Goal: Use online tool/utility: Use online tool/utility

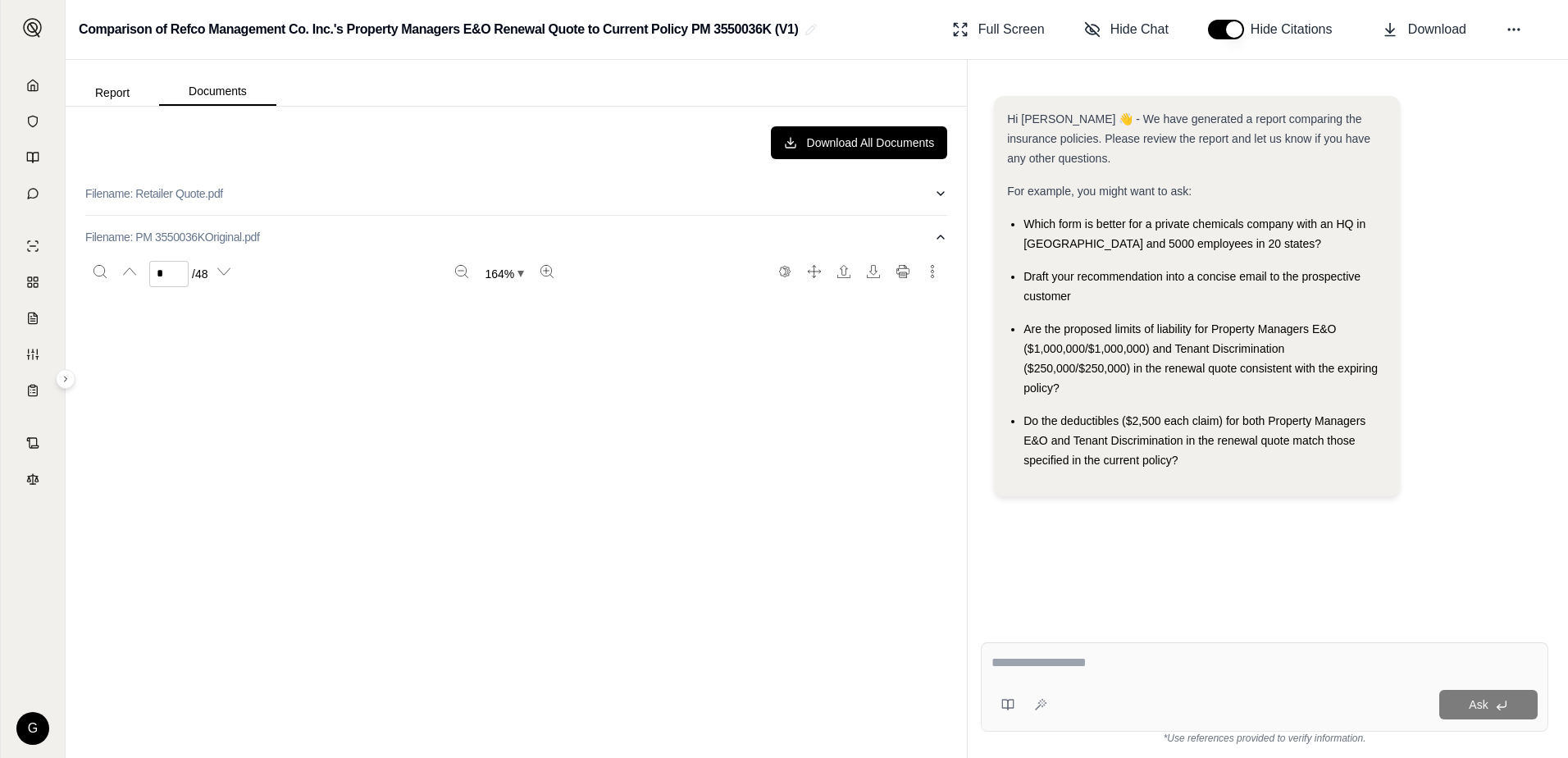
scroll to position [8448, 0]
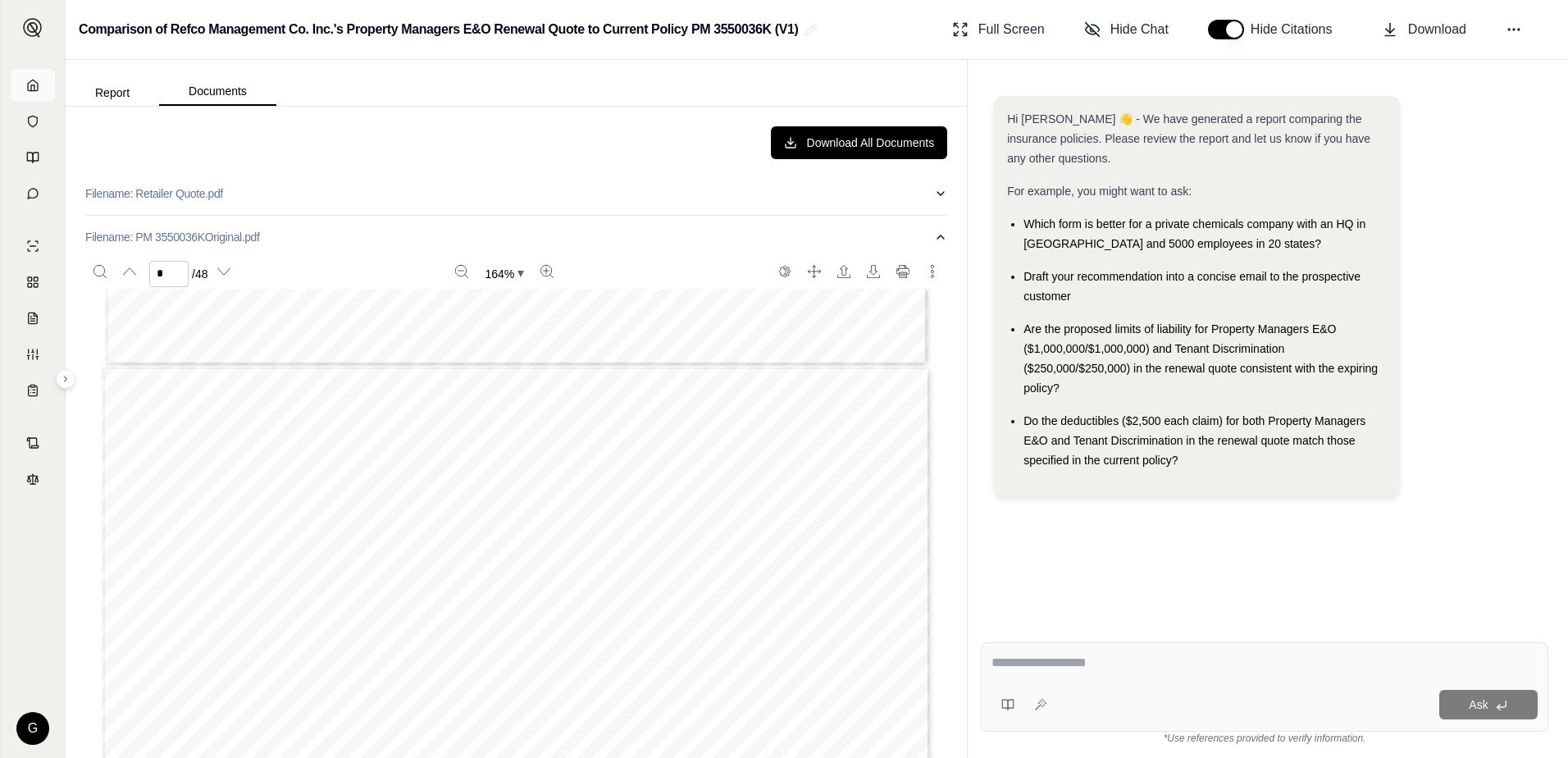
click at [25, 83] on link at bounding box center [32, 85] width 44 height 33
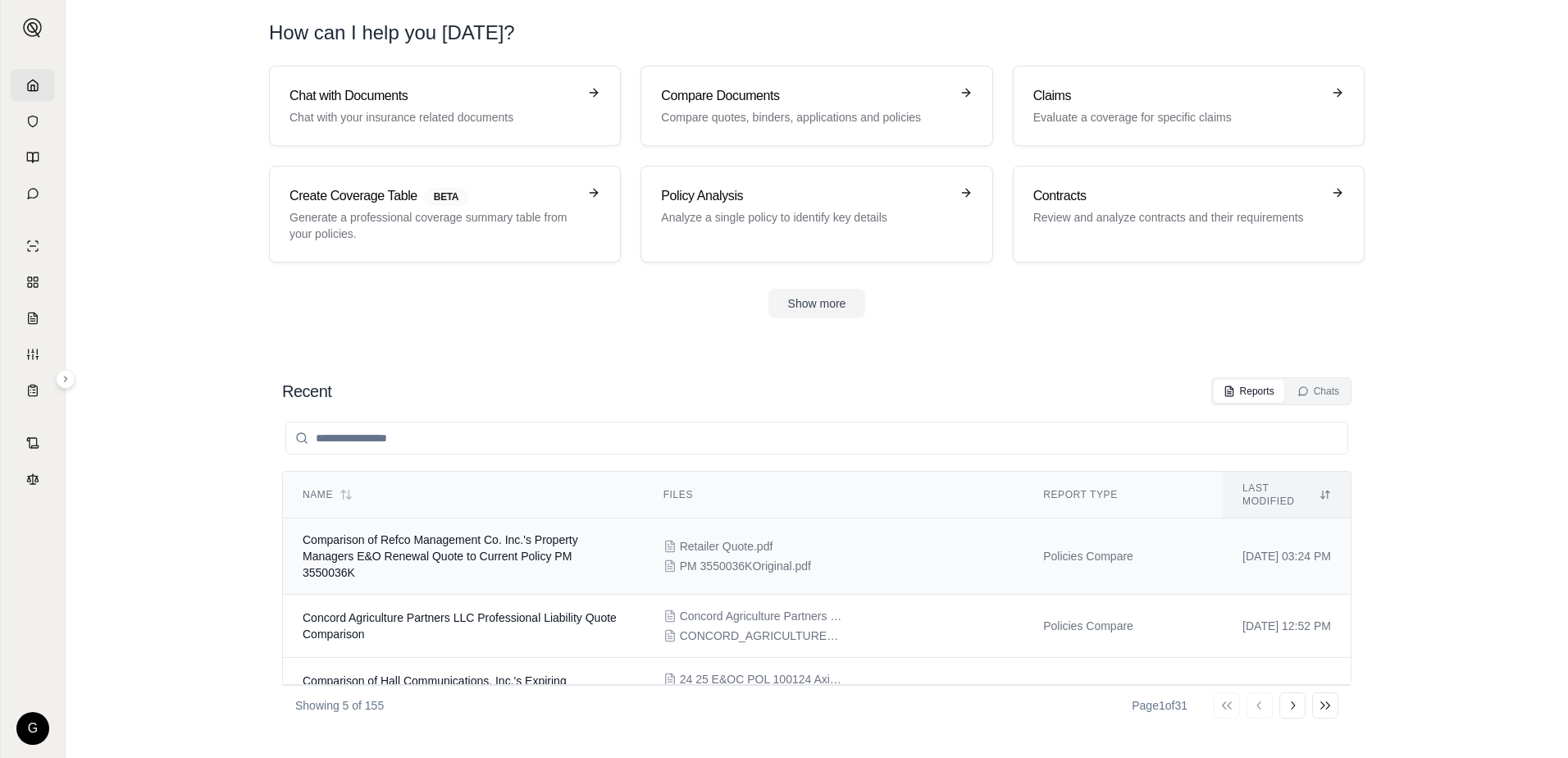
click at [442, 538] on span "Comparison of Refco Management Co. Inc.'s Property Managers E&O Renewal Quote t…" at bounding box center [440, 555] width 276 height 46
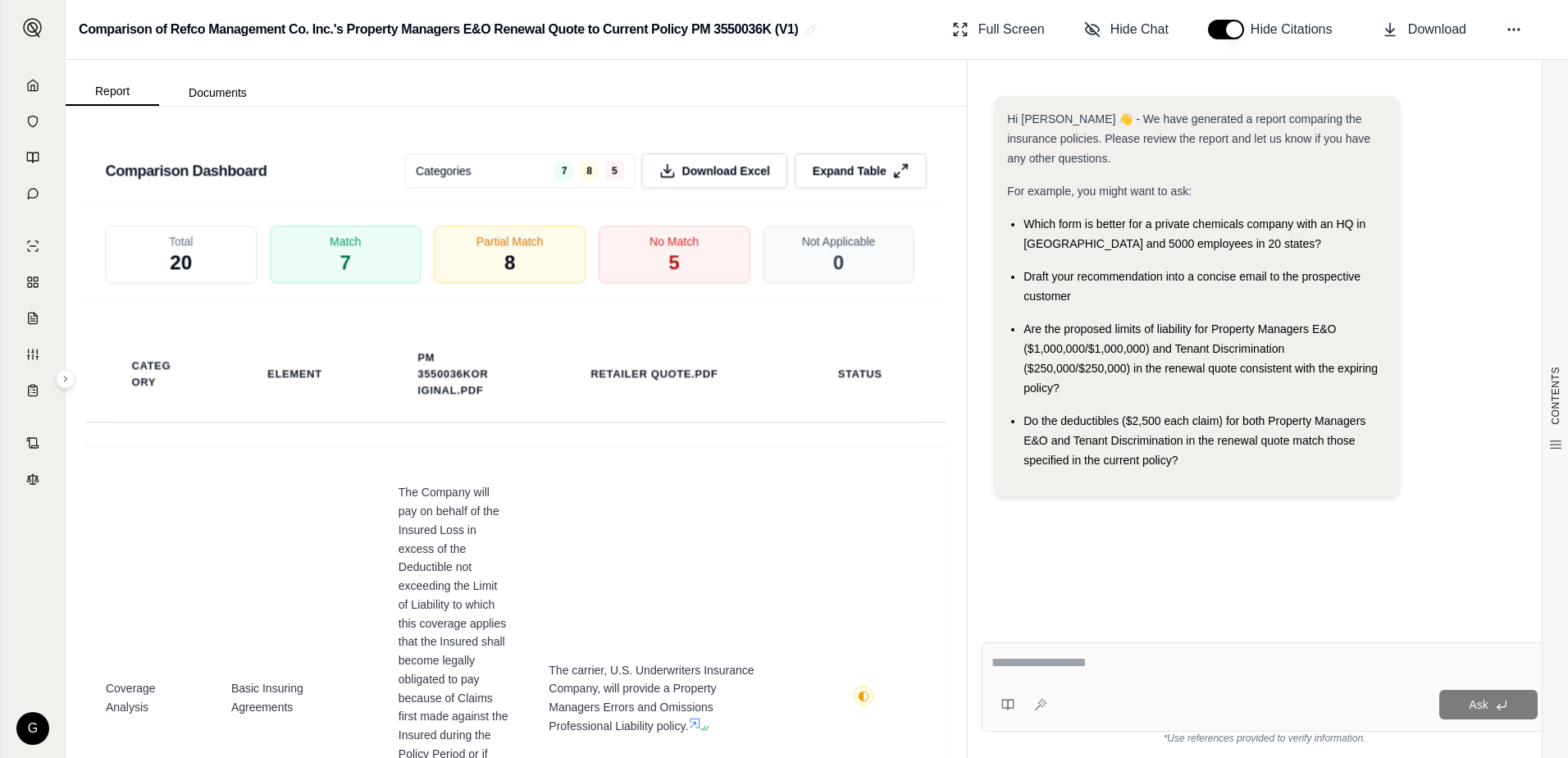
scroll to position [3190, 0]
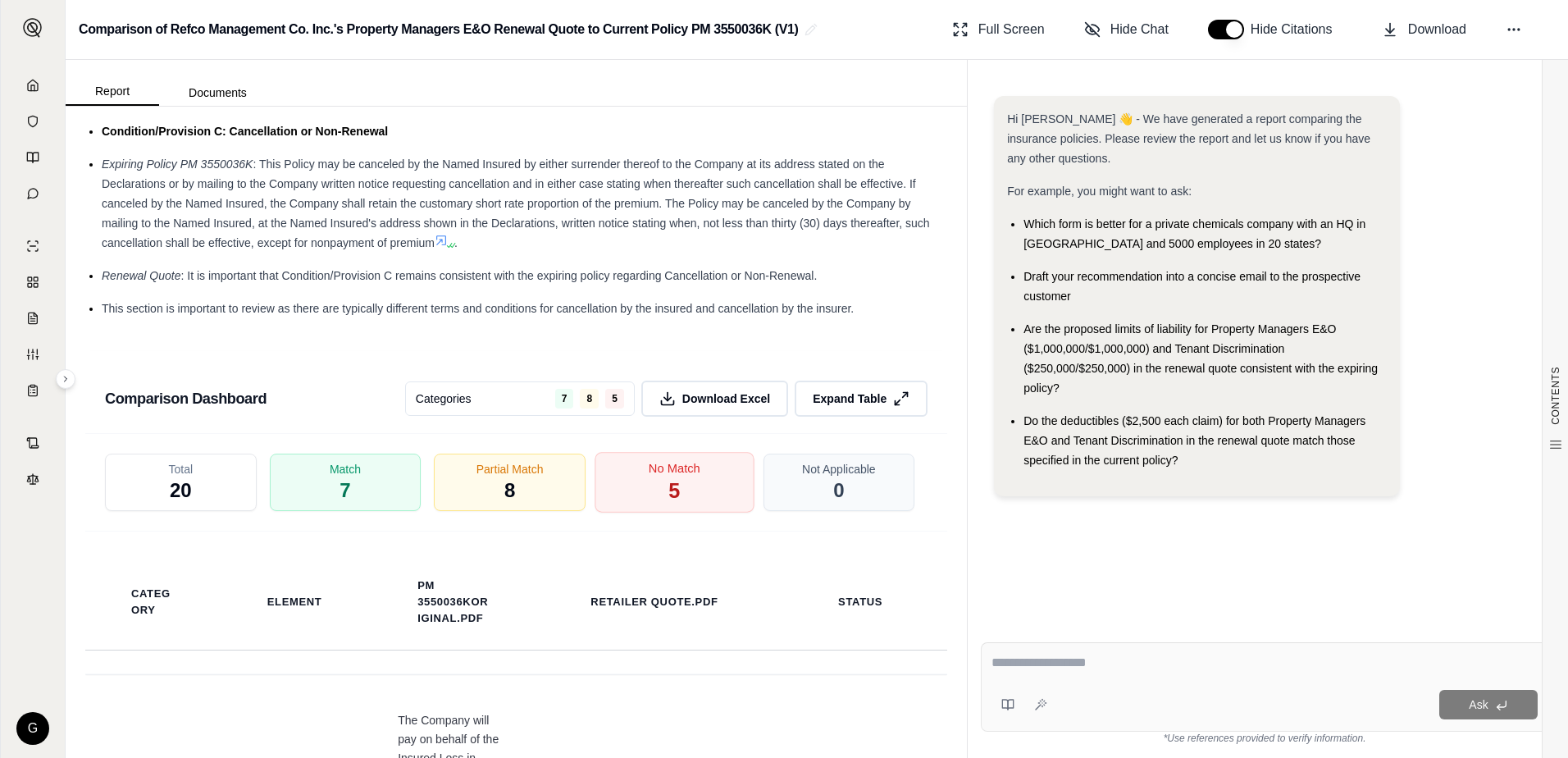
click at [668, 505] on span "5" at bounding box center [674, 491] width 11 height 28
click at [673, 513] on div "No Match 5" at bounding box center [674, 482] width 159 height 61
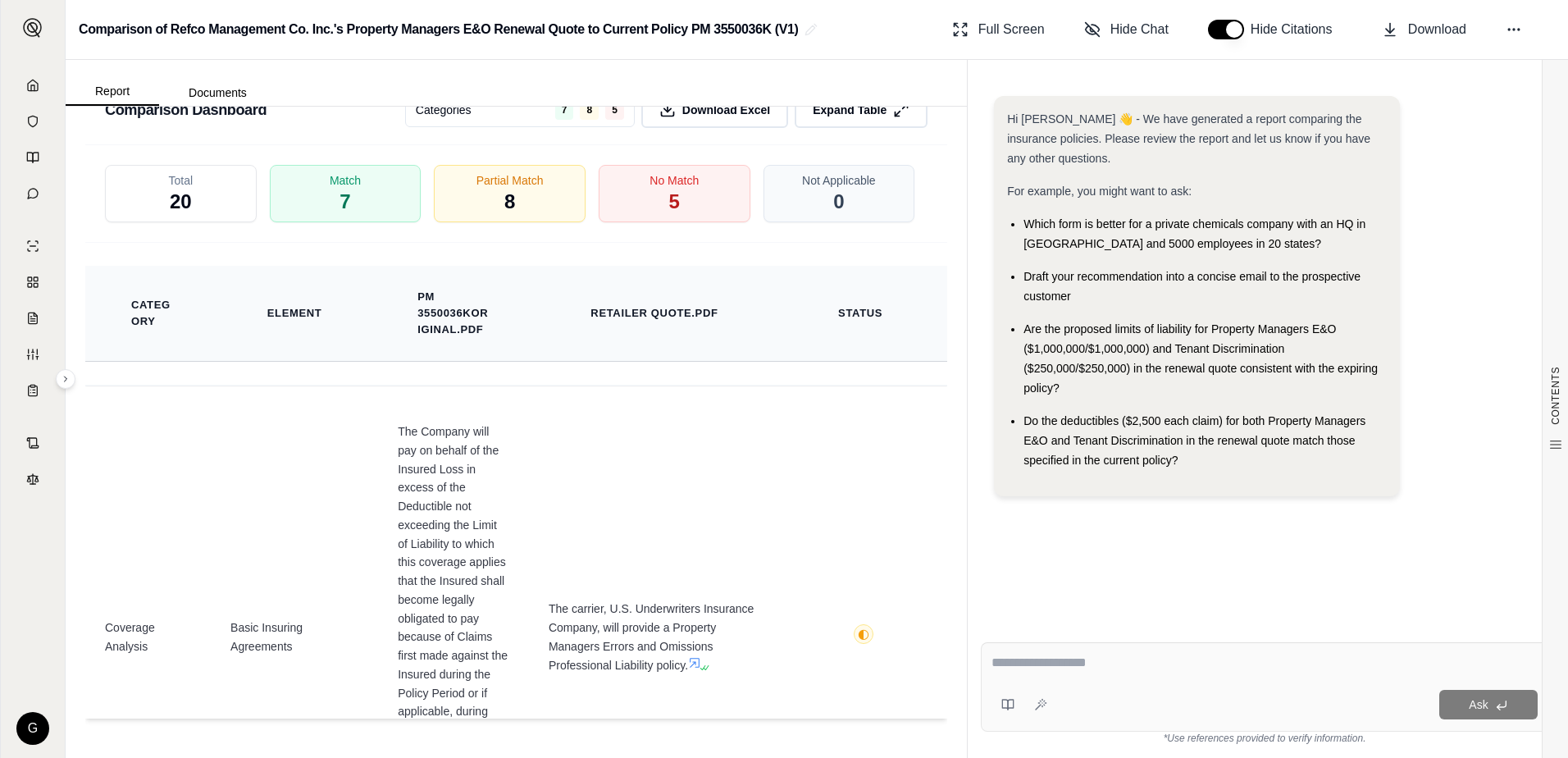
scroll to position [3518, 0]
click at [654, 198] on div "No Match 5" at bounding box center [674, 194] width 159 height 61
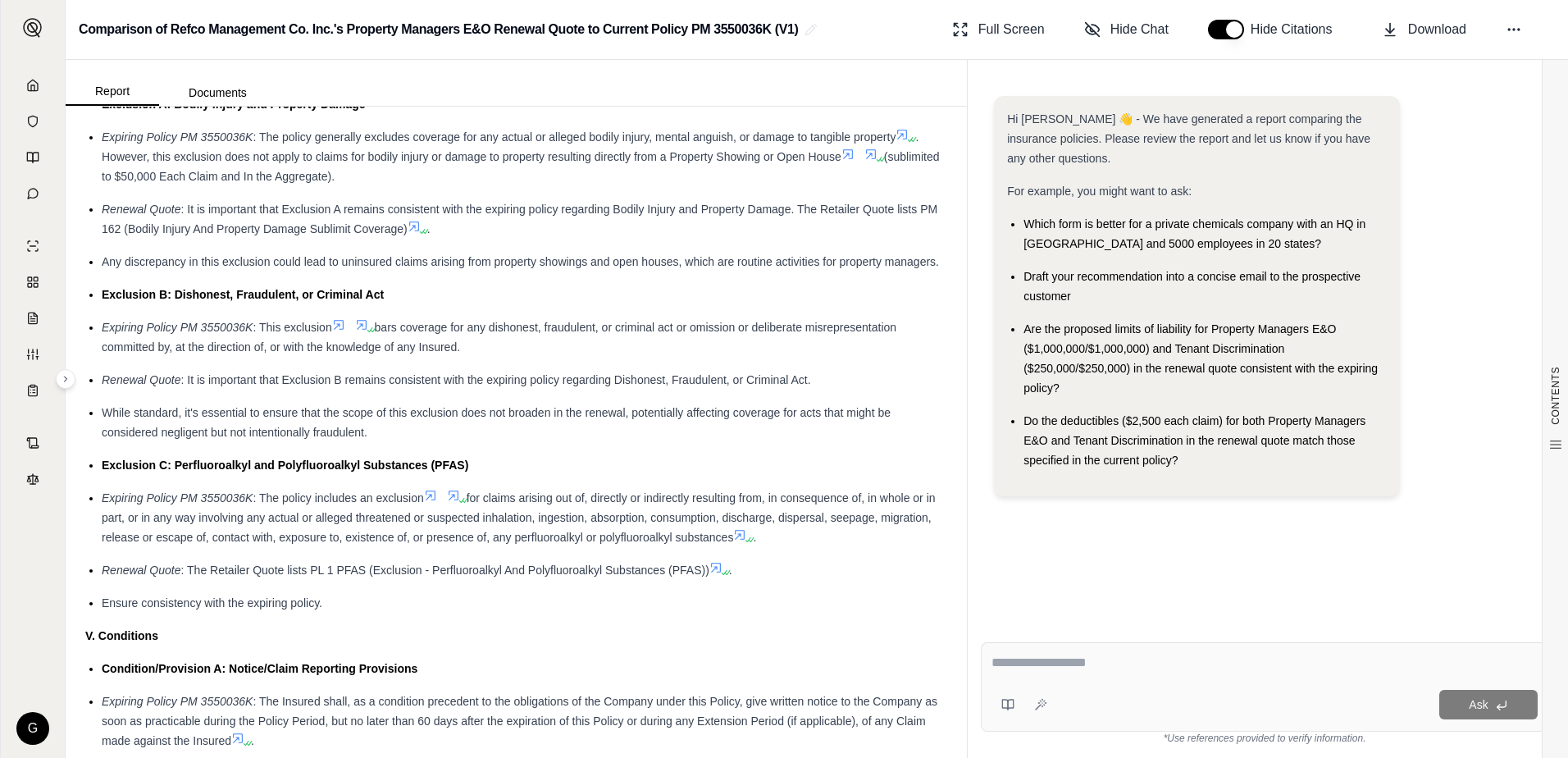
scroll to position [2205, 0]
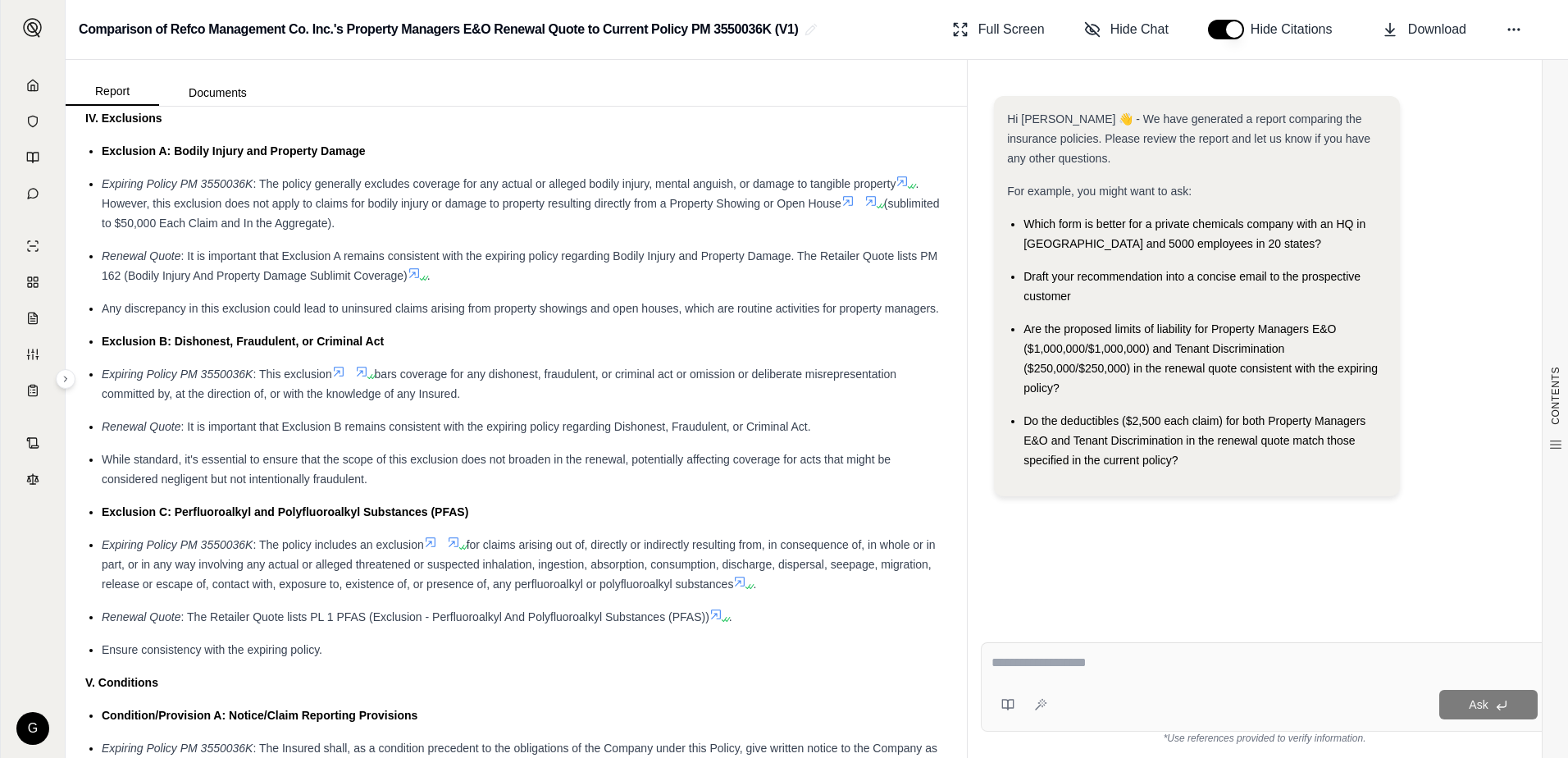
click at [1010, 667] on textarea at bounding box center [1265, 662] width 546 height 20
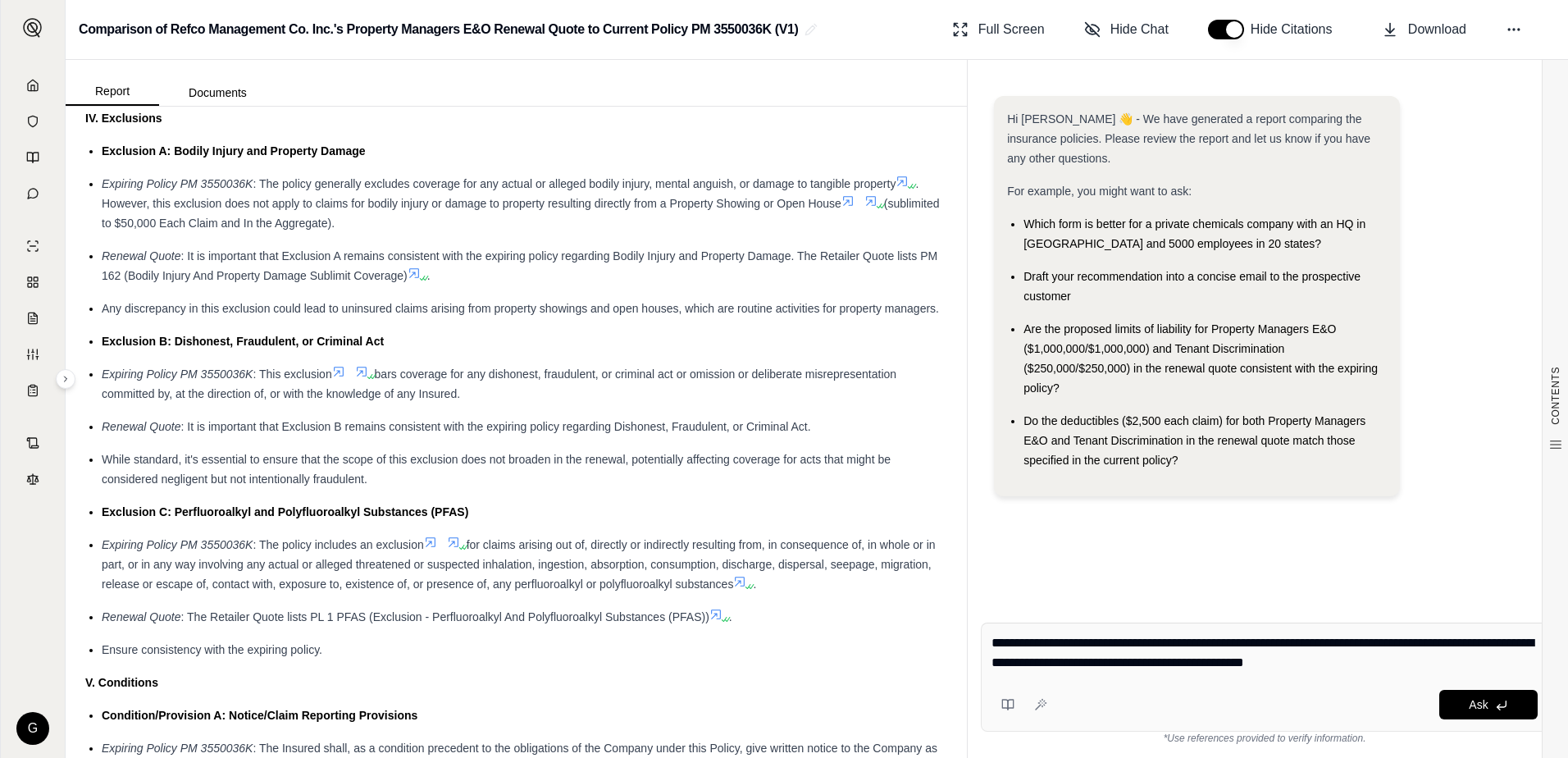
type textarea "**********"
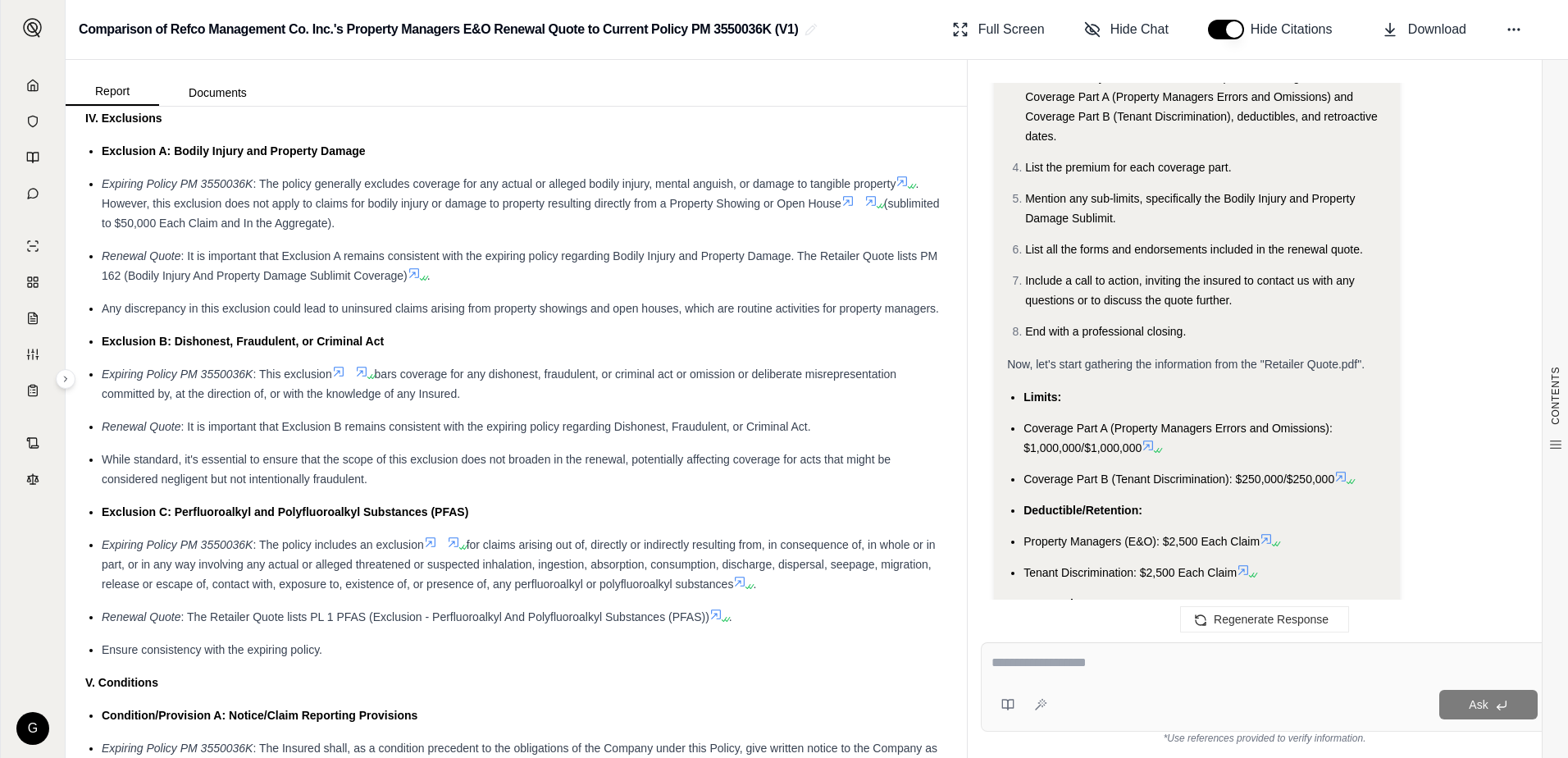
scroll to position [978, 0]
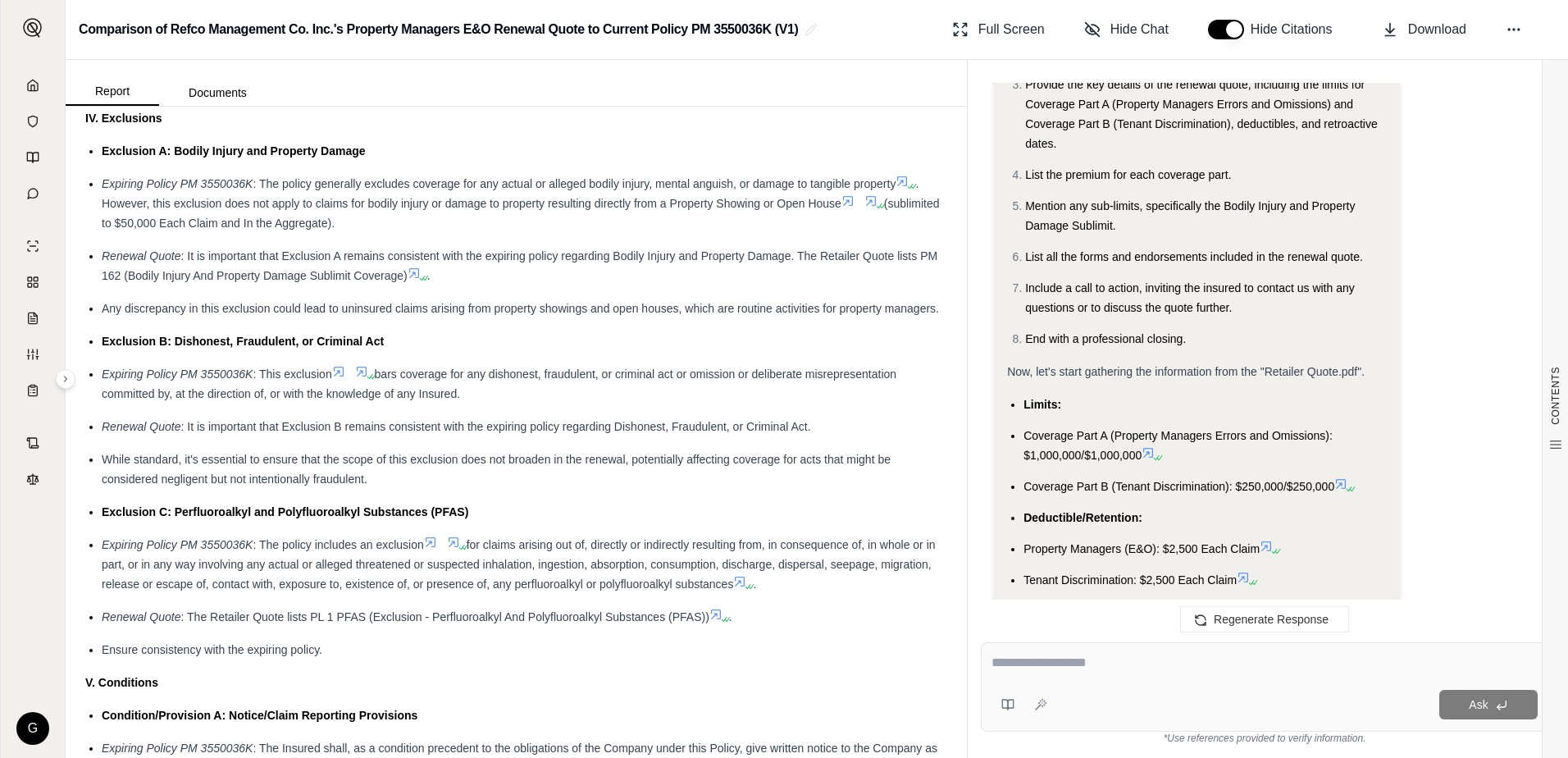
click at [1042, 662] on textarea at bounding box center [1265, 662] width 546 height 20
type textarea "**********"
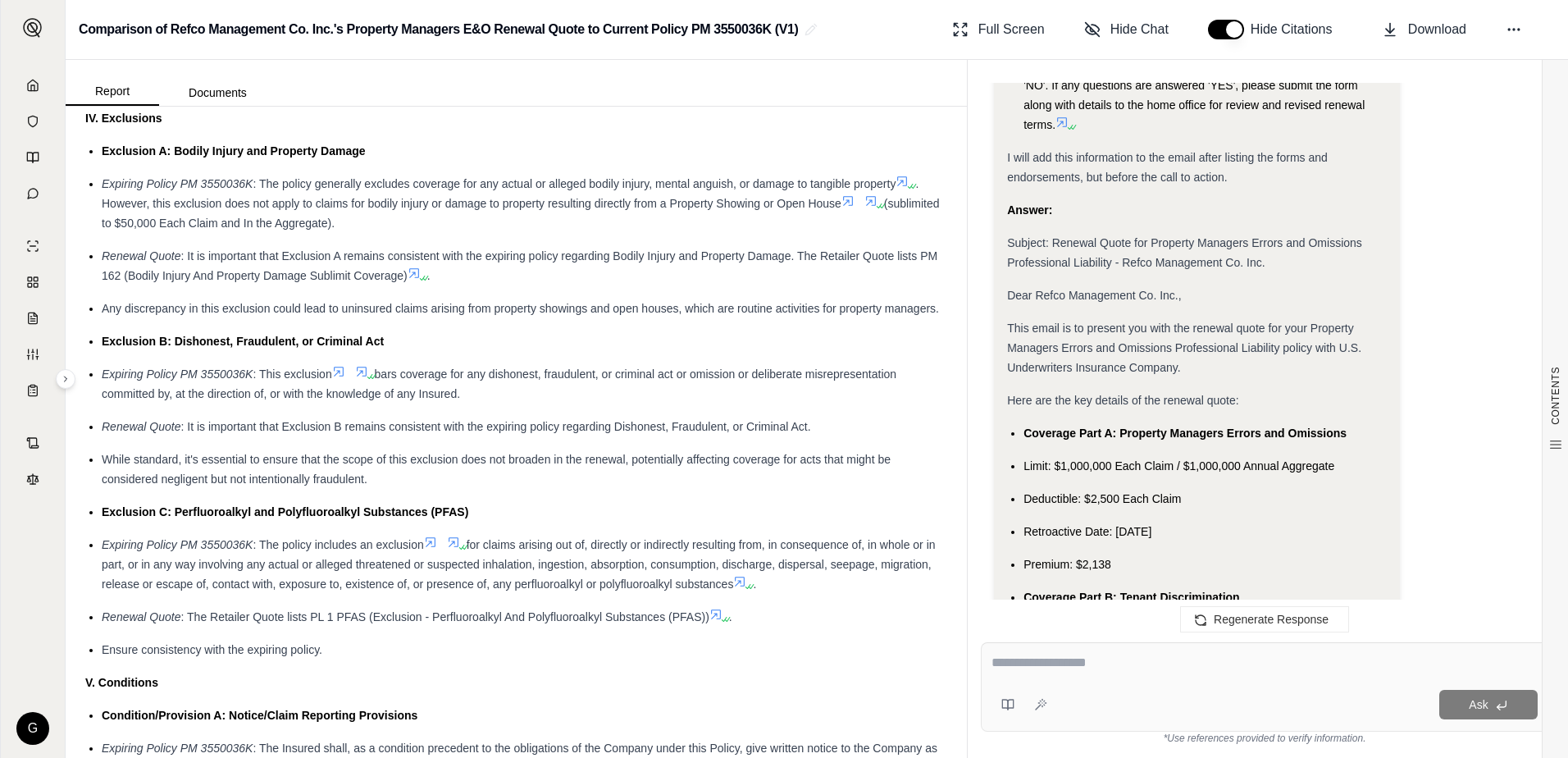
scroll to position [4749, 0]
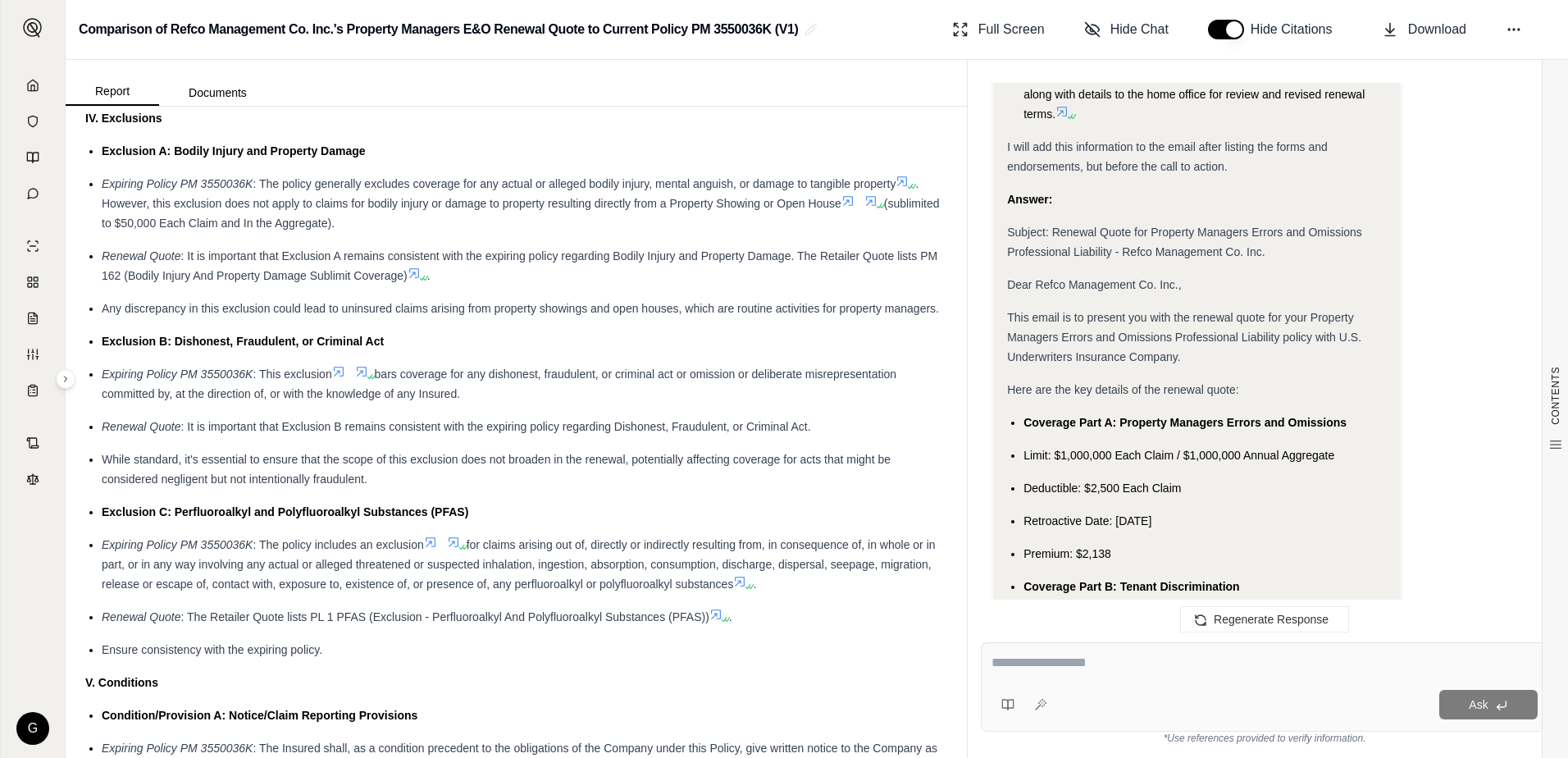
click at [1007, 311] on span "This email is to present you with the renewal quote for your Property Managers …" at bounding box center [1185, 337] width 355 height 52
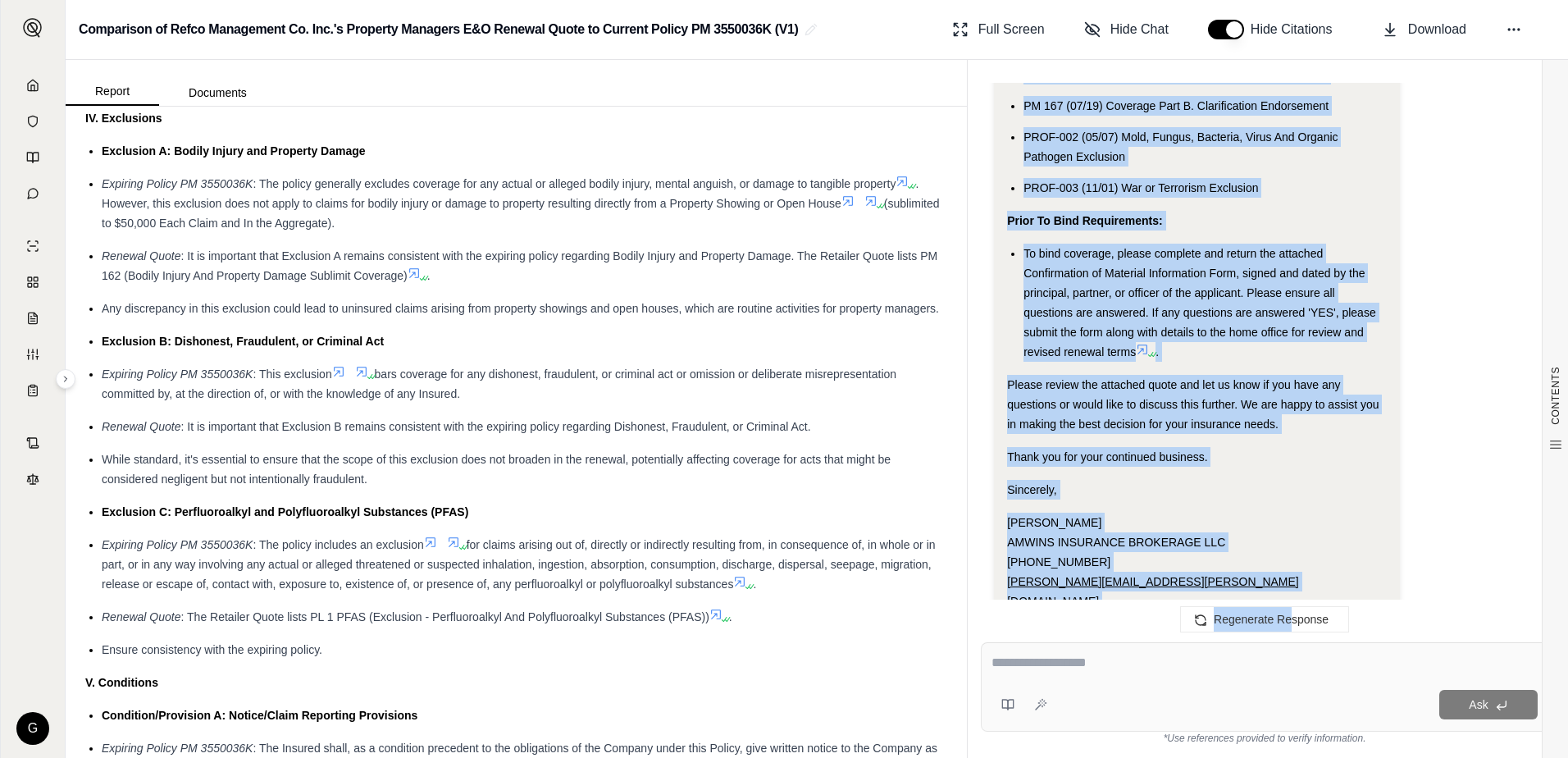
scroll to position [6184, 0]
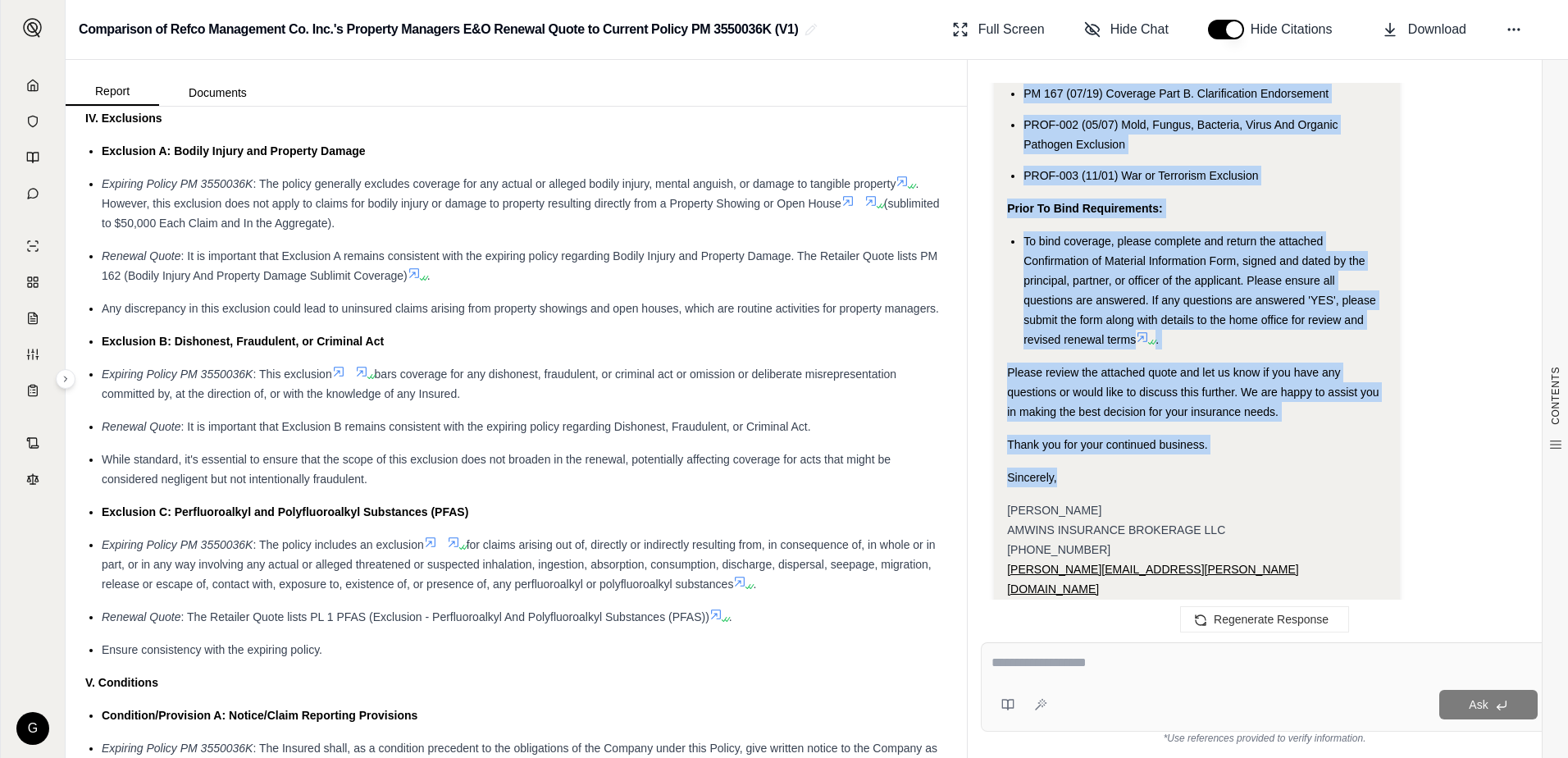
drag, startPoint x: 1007, startPoint y: 296, endPoint x: 1301, endPoint y: 460, distance: 336.6
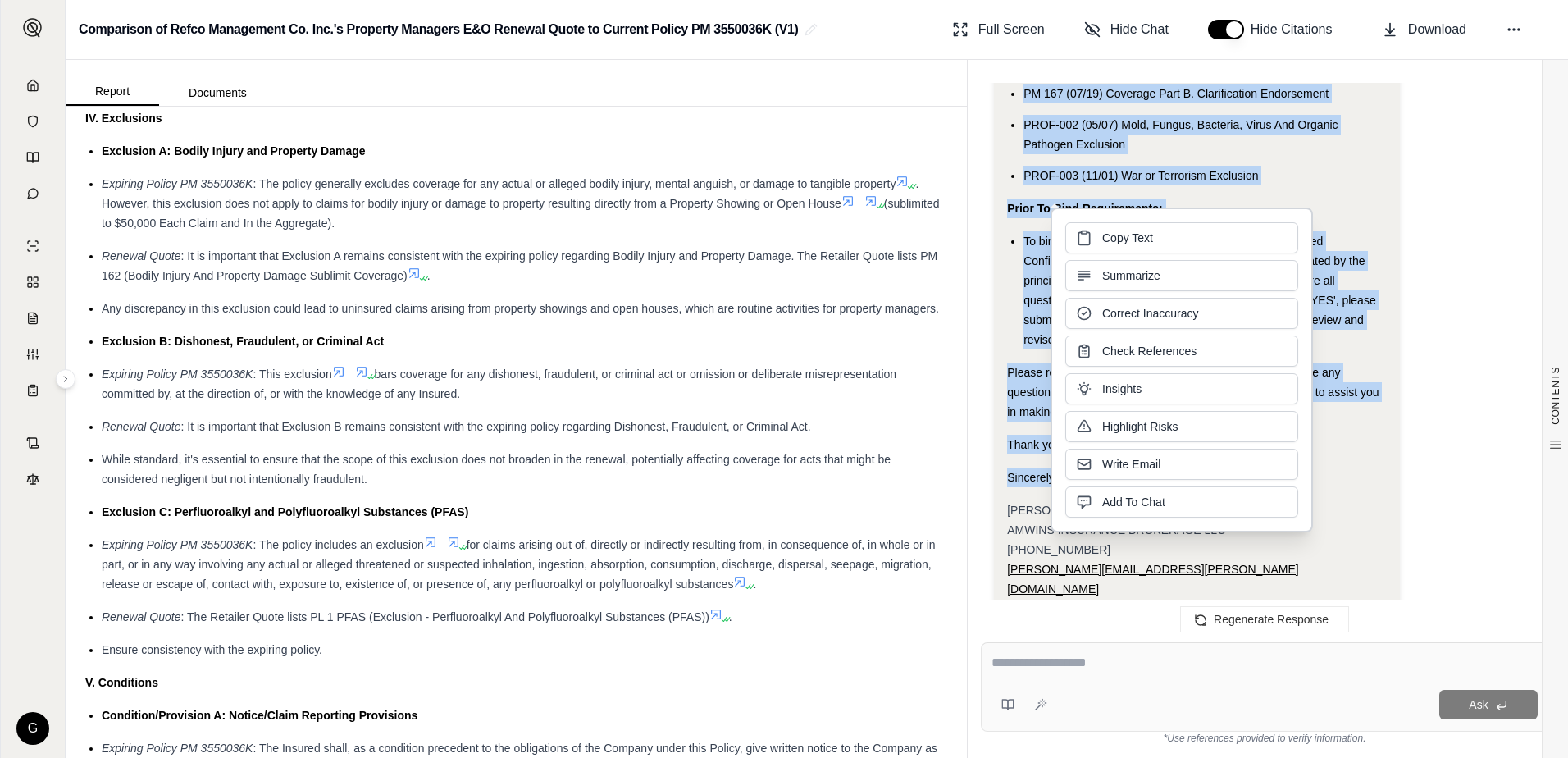
drag, startPoint x: 1120, startPoint y: 259, endPoint x: 1113, endPoint y: 240, distance: 20.2
click at [1113, 240] on span "Copy Text" at bounding box center [1127, 237] width 51 height 17
